Goal: Check status: Check status

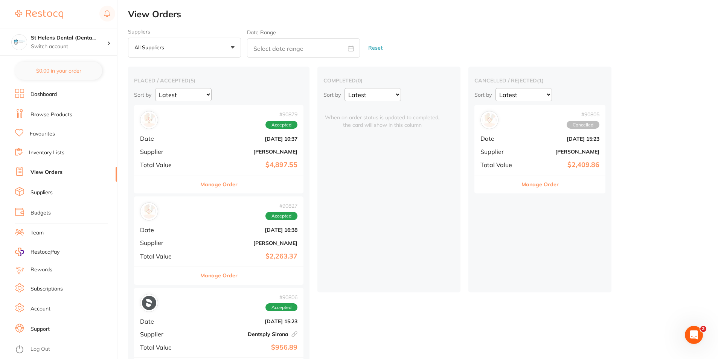
click at [224, 189] on div "Manage Order" at bounding box center [218, 184] width 169 height 18
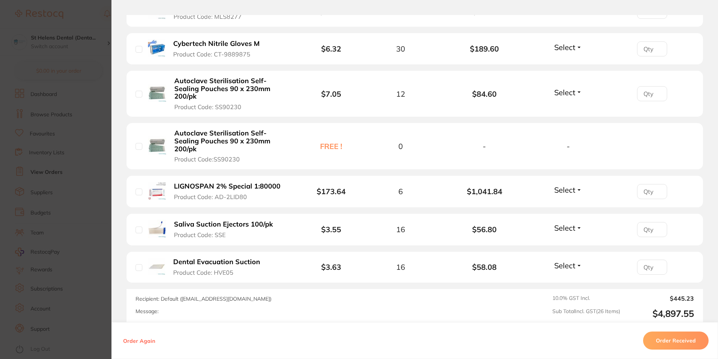
scroll to position [1129, 0]
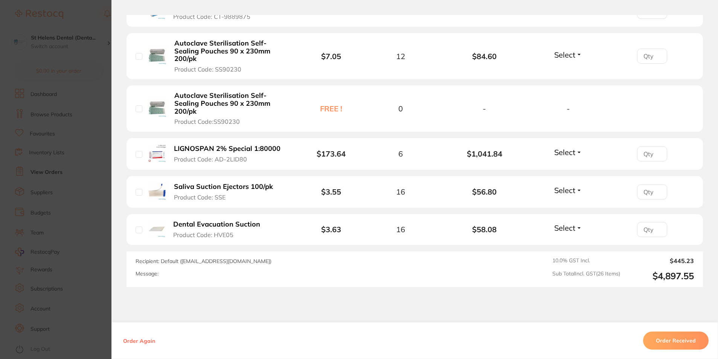
click at [88, 33] on section "Order ID: Restocq- 90879 Order Information Accepted Order Order Date [DATE] 10:…" at bounding box center [359, 179] width 718 height 359
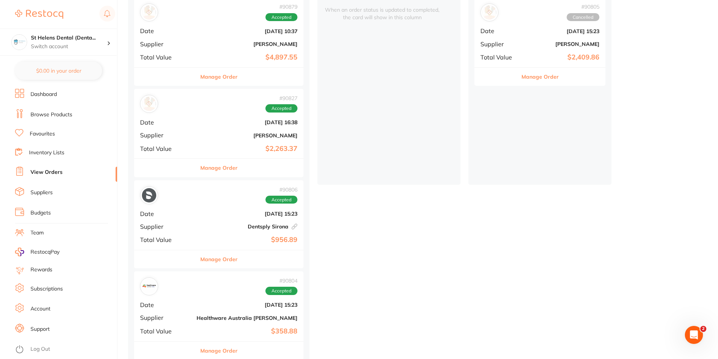
scroll to position [151, 0]
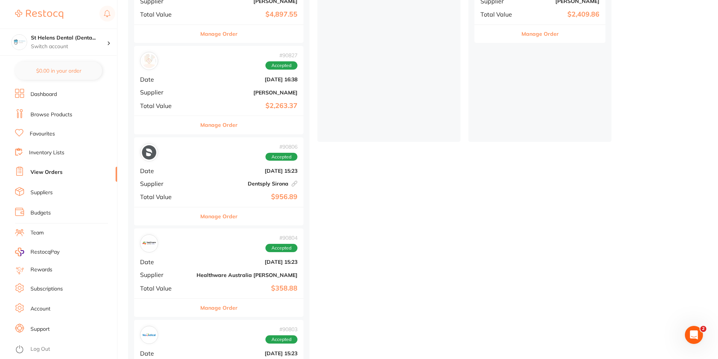
click at [200, 129] on button "Manage Order" at bounding box center [218, 125] width 37 height 18
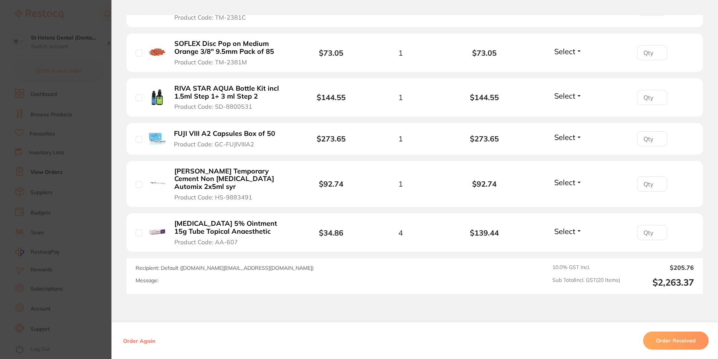
scroll to position [942, 0]
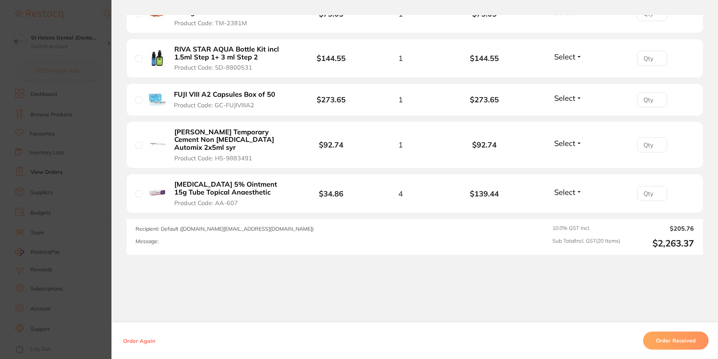
click at [136, 190] on input "checkbox" at bounding box center [139, 193] width 7 height 7
checkbox input "true"
click at [133, 139] on li "[PERSON_NAME] Temporary Cement Non [MEDICAL_DATA] Automix 2x5ml syr Product Cod…" at bounding box center [414, 145] width 576 height 46
click at [136, 142] on input "checkbox" at bounding box center [139, 145] width 7 height 7
checkbox input "true"
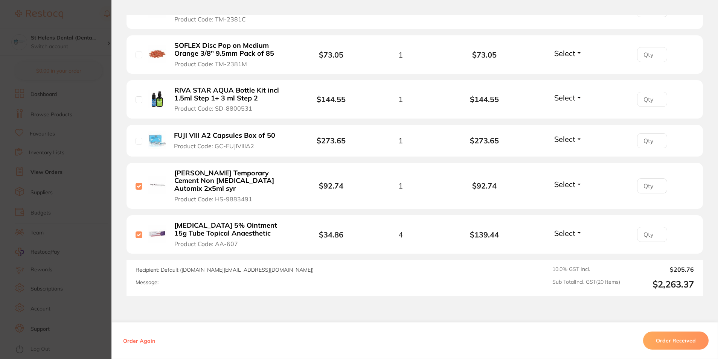
scroll to position [829, 0]
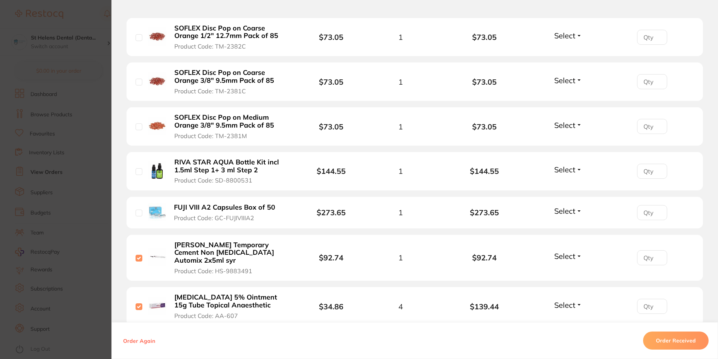
click at [136, 210] on input "checkbox" at bounding box center [139, 213] width 7 height 7
checkbox input "true"
click at [137, 173] on input "checkbox" at bounding box center [139, 171] width 7 height 7
checkbox input "true"
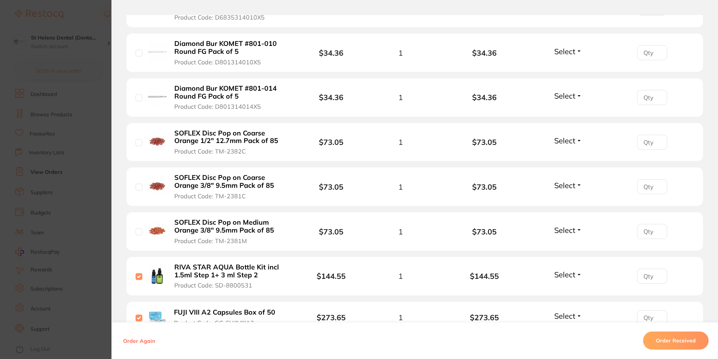
scroll to position [716, 0]
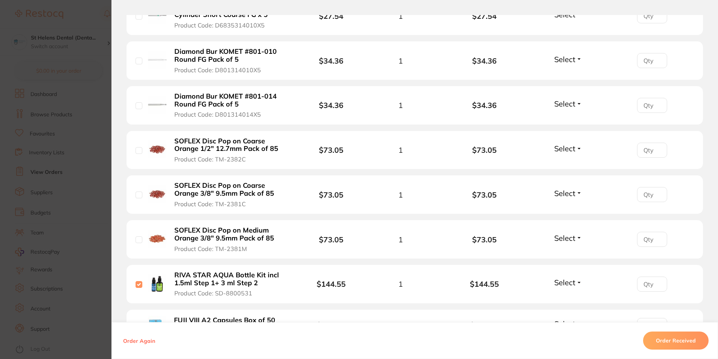
click at [136, 236] on input "checkbox" at bounding box center [139, 239] width 7 height 7
checkbox input "true"
click at [136, 196] on input "checkbox" at bounding box center [139, 195] width 7 height 7
checkbox input "true"
click at [136, 155] on div "SOFLEX Disc Pop on Coarse Orange 1/2" 12.7mm Pack of 85 Product Code: TM-2382C" at bounding box center [220, 150] width 168 height 26
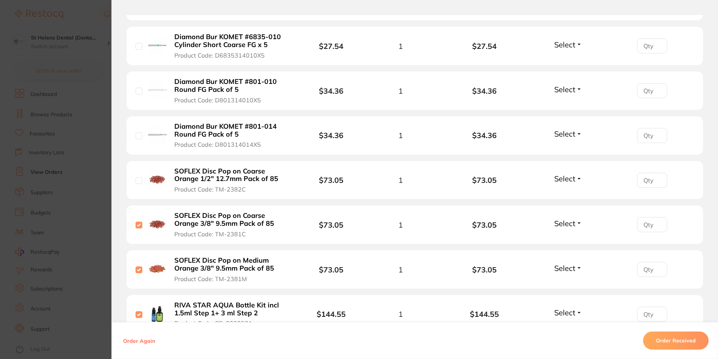
scroll to position [641, 0]
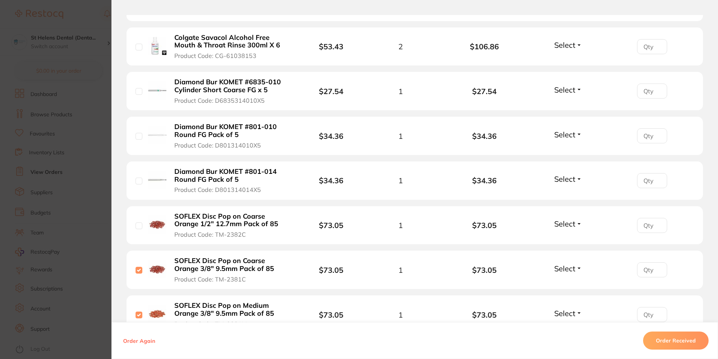
click at [137, 226] on input "checkbox" at bounding box center [139, 225] width 7 height 7
checkbox input "true"
click at [137, 180] on input "checkbox" at bounding box center [139, 181] width 7 height 7
checkbox input "true"
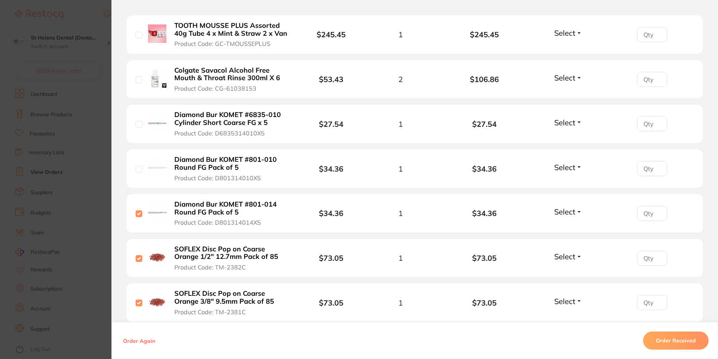
scroll to position [565, 0]
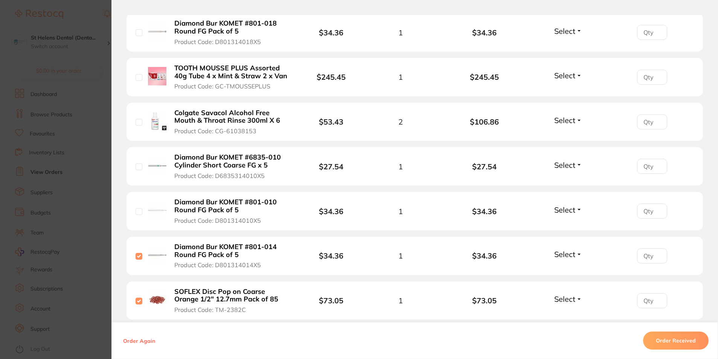
click at [137, 212] on input "checkbox" at bounding box center [139, 211] width 7 height 7
checkbox input "true"
click at [136, 167] on input "checkbox" at bounding box center [139, 166] width 7 height 7
checkbox input "true"
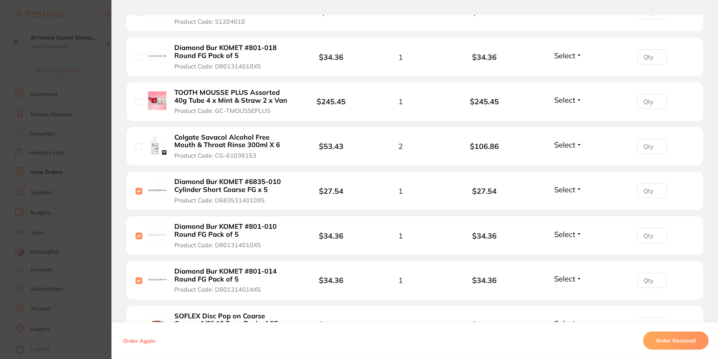
scroll to position [490, 0]
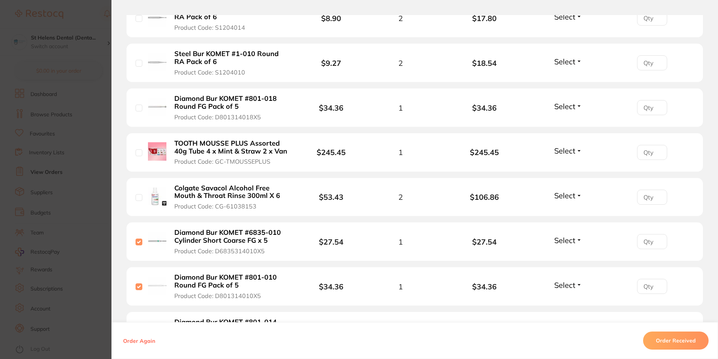
click at [139, 196] on input "checkbox" at bounding box center [139, 197] width 7 height 7
checkbox input "true"
click at [137, 153] on input "checkbox" at bounding box center [139, 152] width 7 height 7
checkbox input "true"
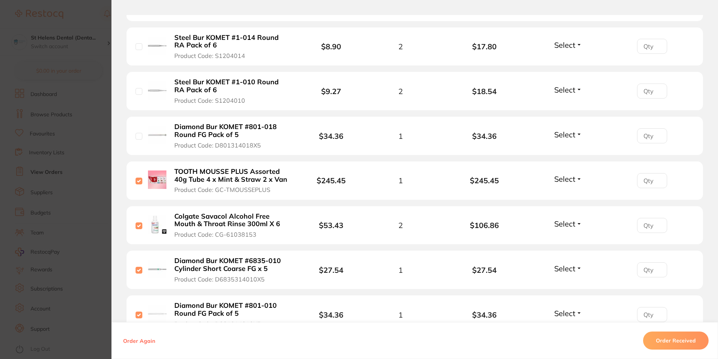
scroll to position [377, 0]
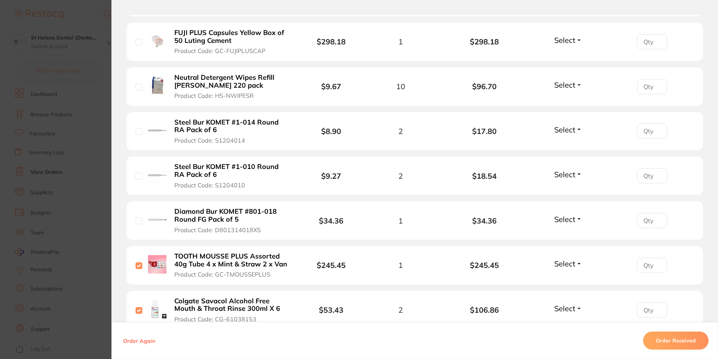
click at [137, 222] on input "checkbox" at bounding box center [139, 221] width 7 height 7
checkbox input "true"
click at [137, 177] on input "checkbox" at bounding box center [139, 176] width 7 height 7
checkbox input "true"
click at [138, 133] on input "checkbox" at bounding box center [139, 131] width 7 height 7
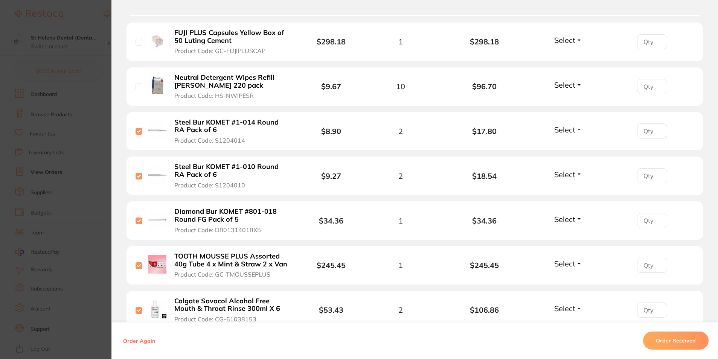
checkbox input "true"
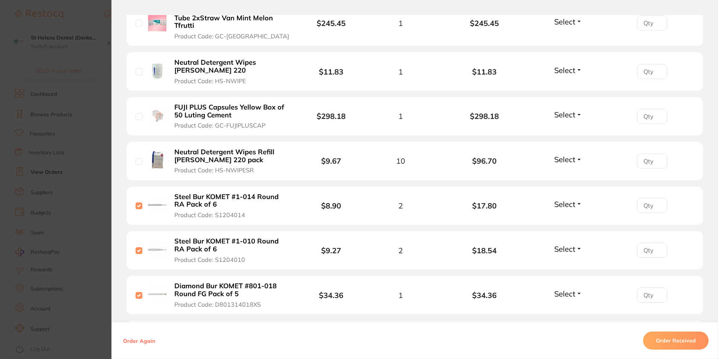
scroll to position [264, 0]
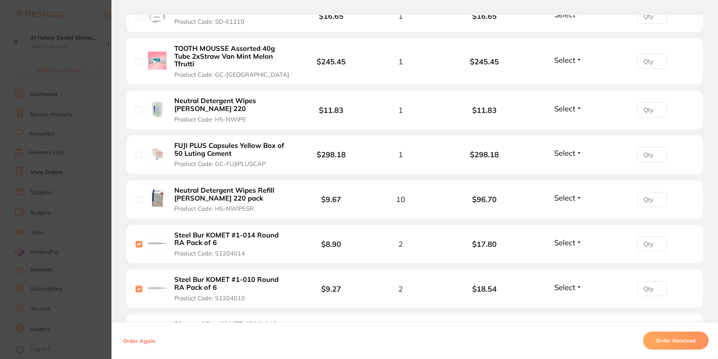
click at [136, 201] on input "checkbox" at bounding box center [139, 199] width 7 height 7
checkbox input "true"
click at [137, 152] on input "checkbox" at bounding box center [139, 155] width 7 height 7
checkbox input "true"
click at [136, 114] on div "Neutral Detergent Wipes [PERSON_NAME] 220 Product Code: HS-NWIPE" at bounding box center [220, 110] width 168 height 26
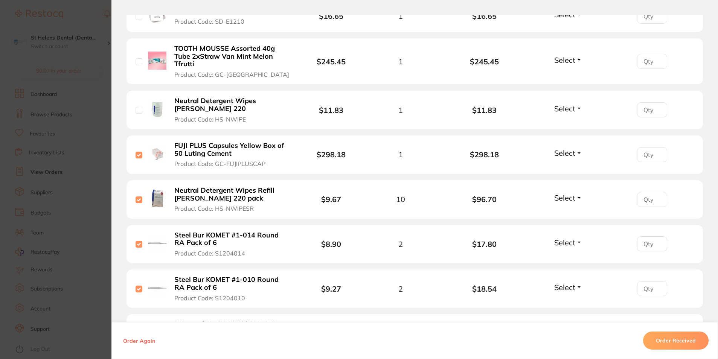
click at [138, 110] on input "checkbox" at bounding box center [139, 110] width 7 height 7
checkbox input "true"
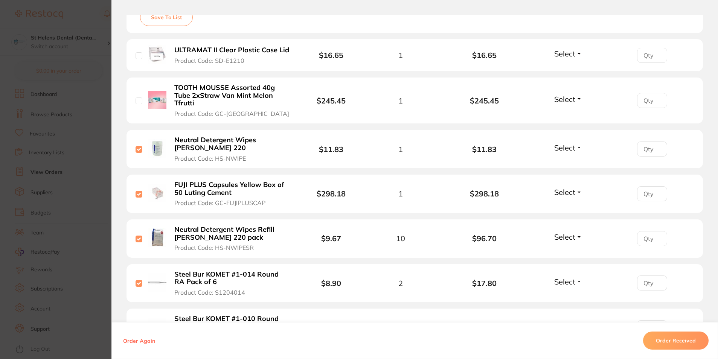
scroll to position [151, 0]
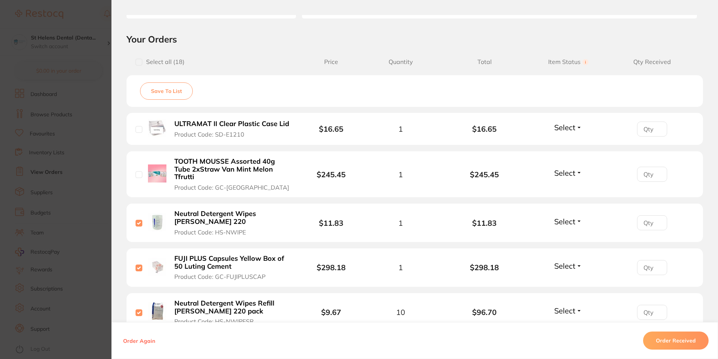
click at [136, 178] on input "checkbox" at bounding box center [139, 174] width 7 height 7
checkbox input "true"
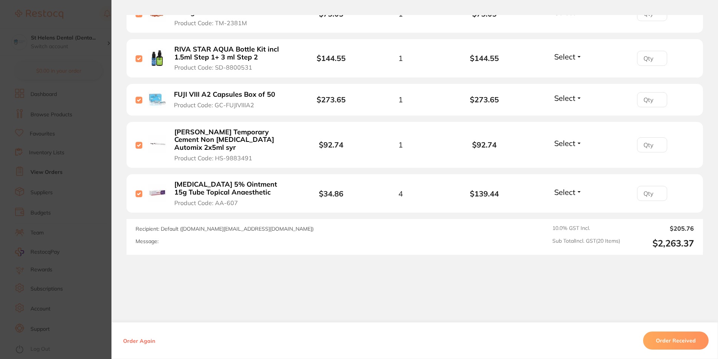
scroll to position [210, 0]
click at [675, 340] on button "Order Received" at bounding box center [675, 341] width 65 height 18
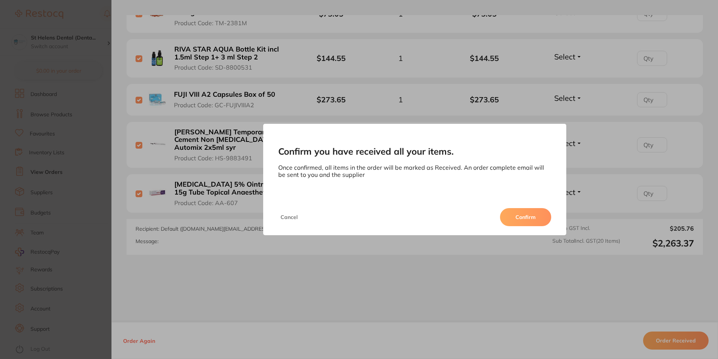
click at [291, 218] on button "Cancel" at bounding box center [289, 217] width 22 height 18
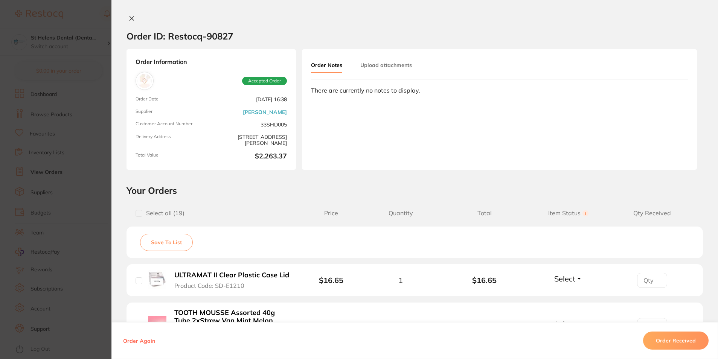
scroll to position [173, 0]
click at [132, 18] on icon at bounding box center [132, 18] width 6 height 6
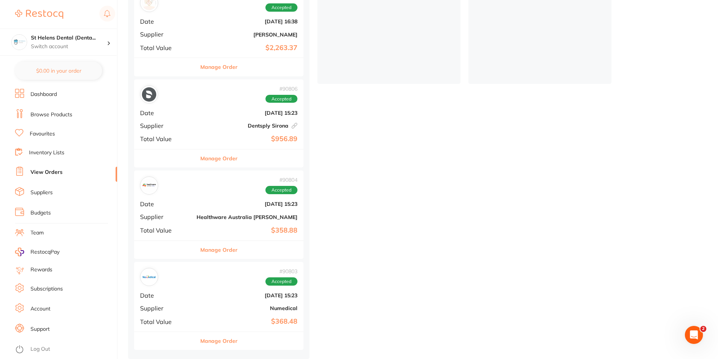
click at [200, 155] on button "Manage Order" at bounding box center [218, 158] width 37 height 18
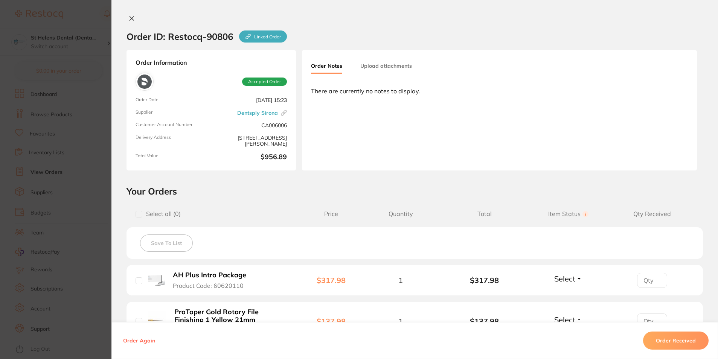
click at [131, 17] on icon at bounding box center [132, 19] width 4 height 4
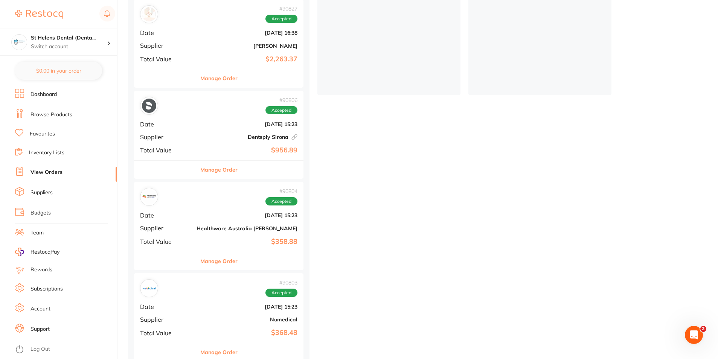
scroll to position [210, 0]
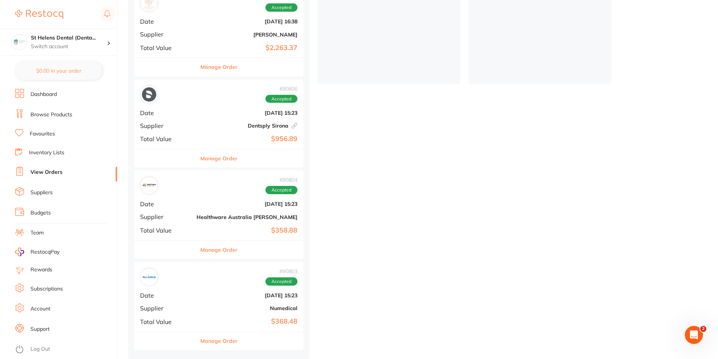
click at [200, 247] on button "Manage Order" at bounding box center [218, 250] width 37 height 18
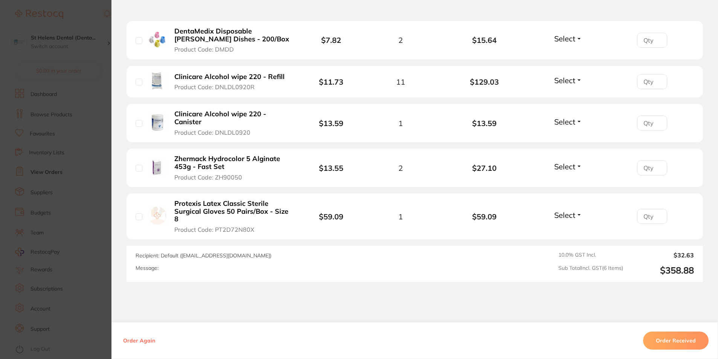
scroll to position [301, 0]
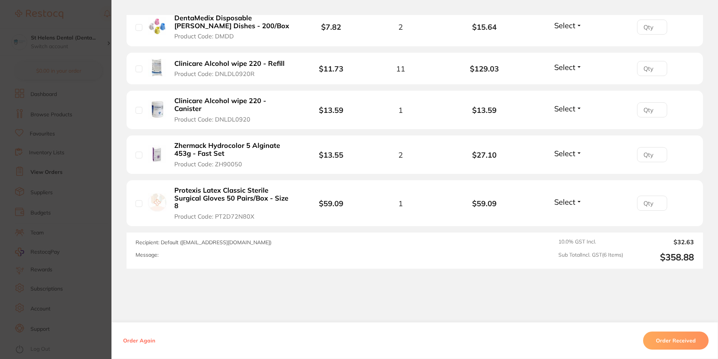
click at [669, 344] on button "Order Received" at bounding box center [675, 341] width 65 height 18
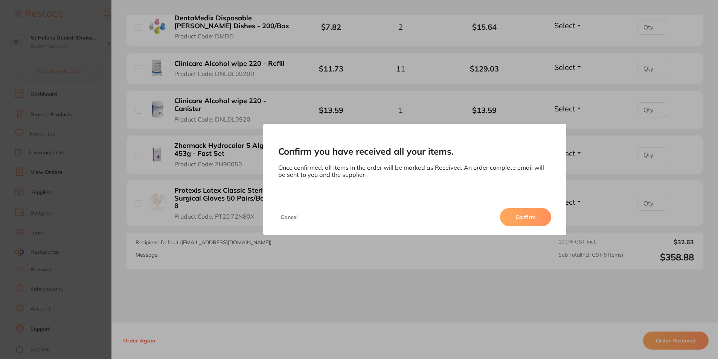
click at [515, 213] on button "Confirm" at bounding box center [525, 217] width 51 height 18
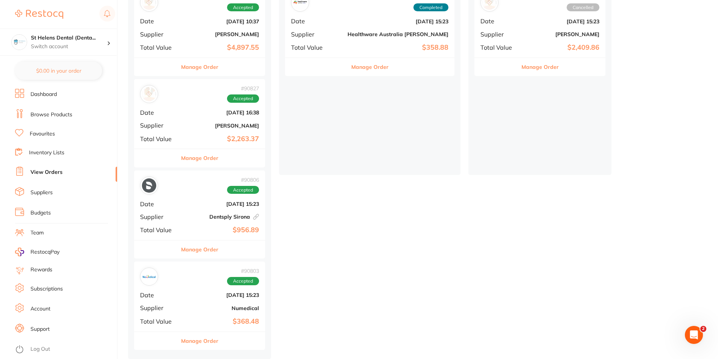
click at [204, 337] on button "Manage Order" at bounding box center [199, 341] width 37 height 18
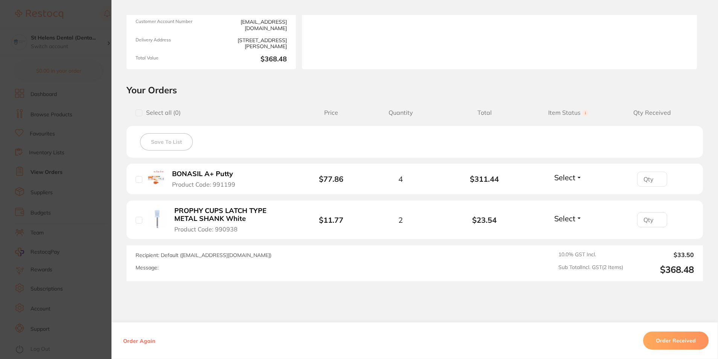
scroll to position [113, 0]
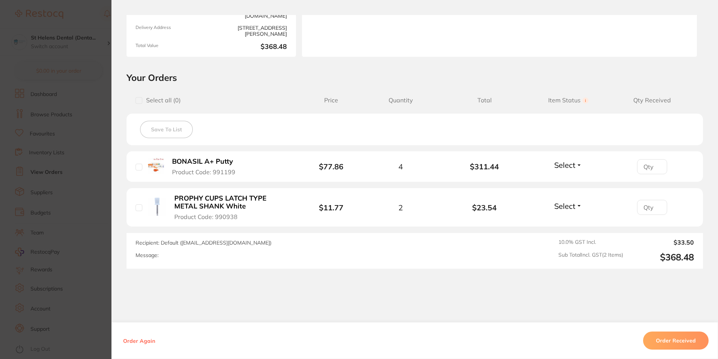
click at [97, 187] on section "Order ID: Restocq- 90803 Order Information Accepted Order Order Date [DATE] 15:…" at bounding box center [359, 179] width 718 height 359
